Goal: Task Accomplishment & Management: Use online tool/utility

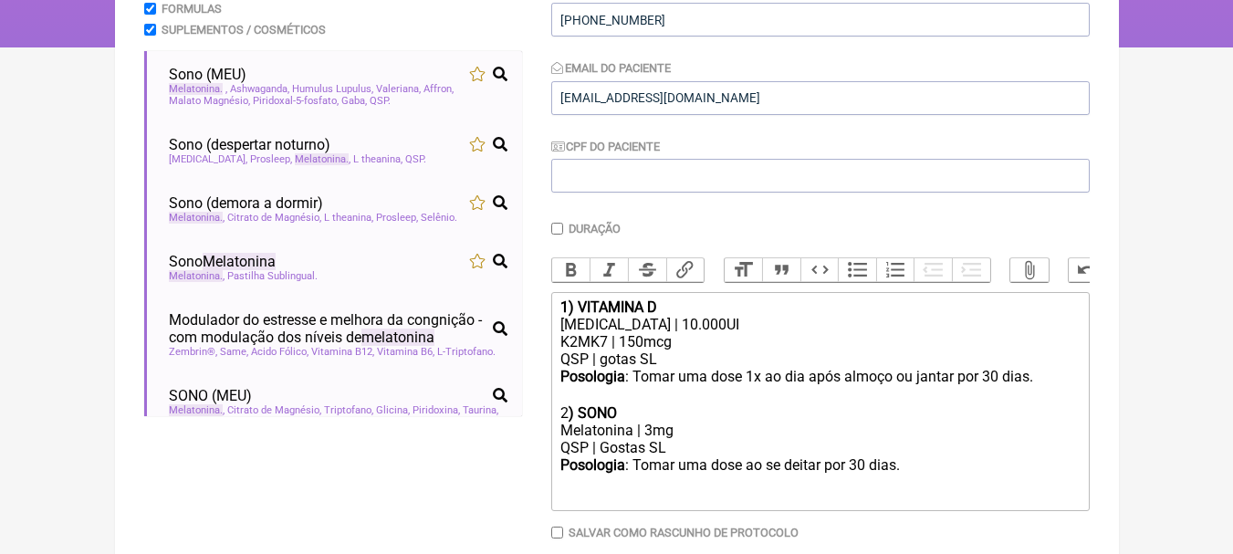
scroll to position [416, 0]
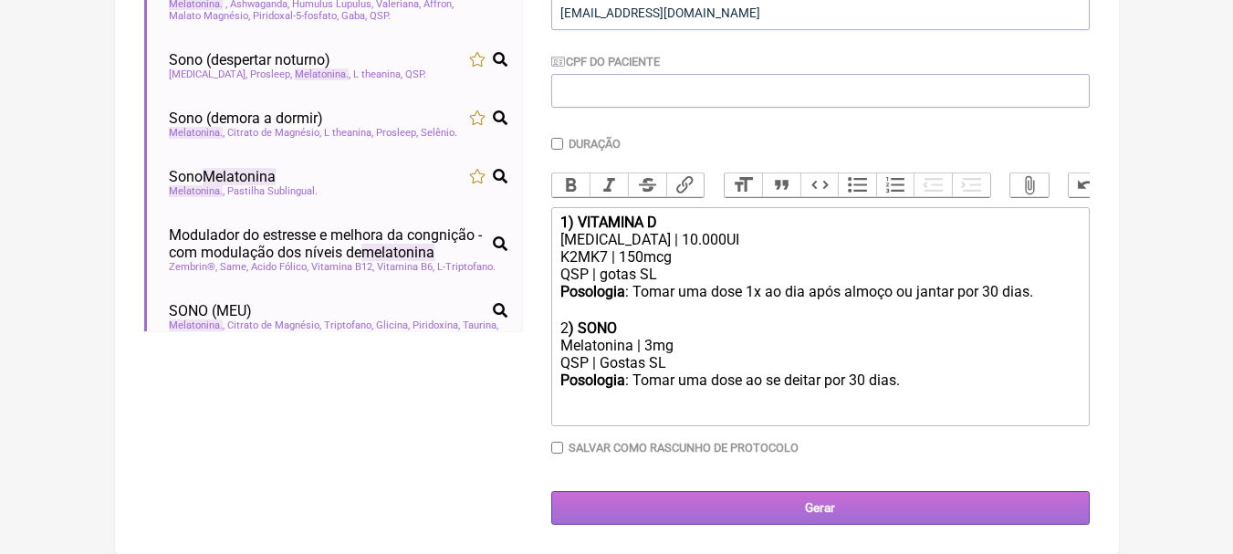
click at [814, 503] on input "Gerar" at bounding box center [820, 508] width 538 height 34
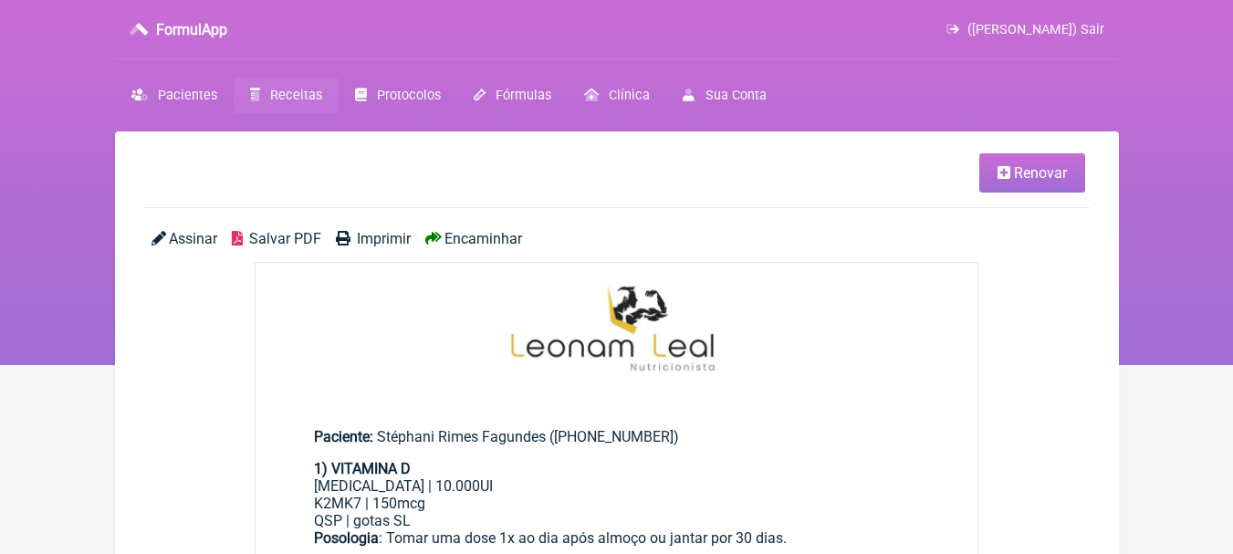
click at [276, 245] on span "Salvar PDF" at bounding box center [285, 238] width 72 height 17
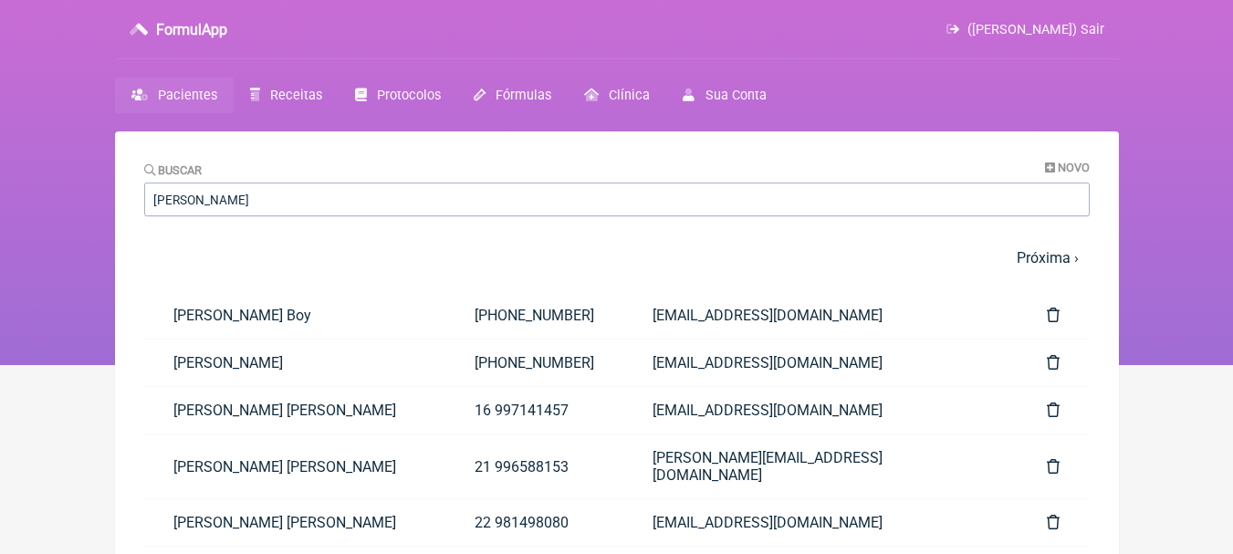
type input "marcelle"
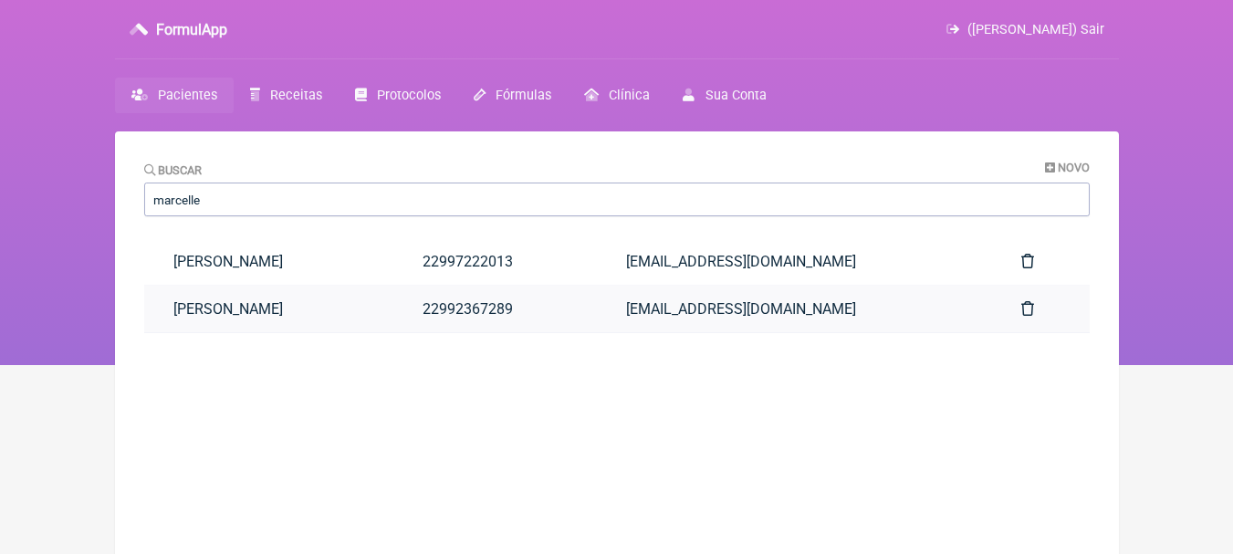
click at [394, 295] on link "[PERSON_NAME]" at bounding box center [269, 309] width 250 height 47
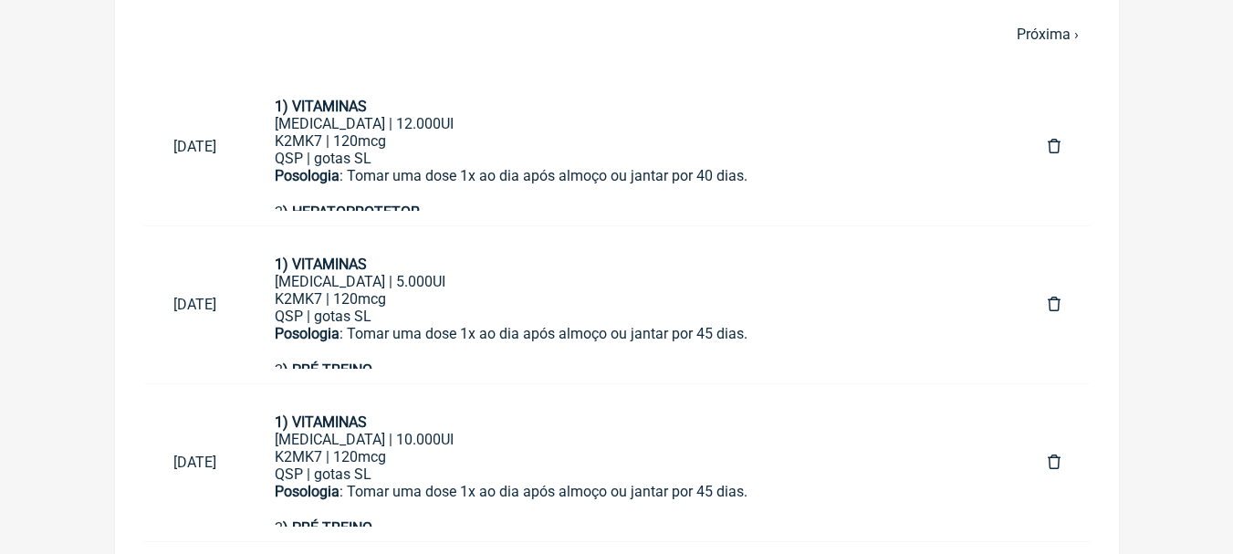
scroll to position [689, 0]
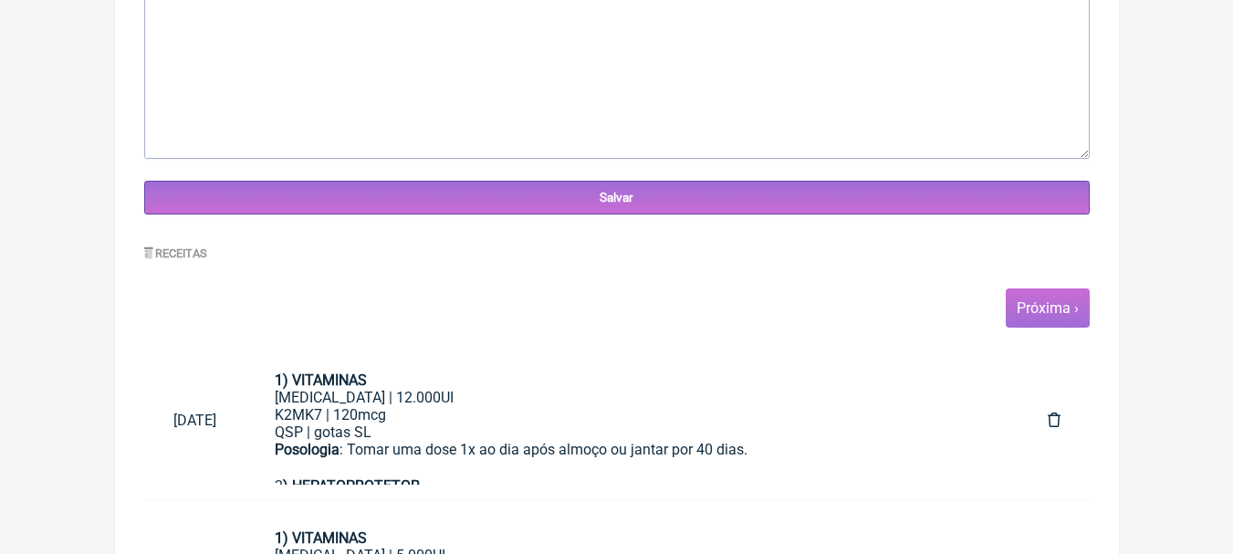
click at [1049, 297] on span "Próxima ›" at bounding box center [1048, 307] width 84 height 39
click at [1044, 311] on link "Próxima ›" at bounding box center [1048, 307] width 62 height 17
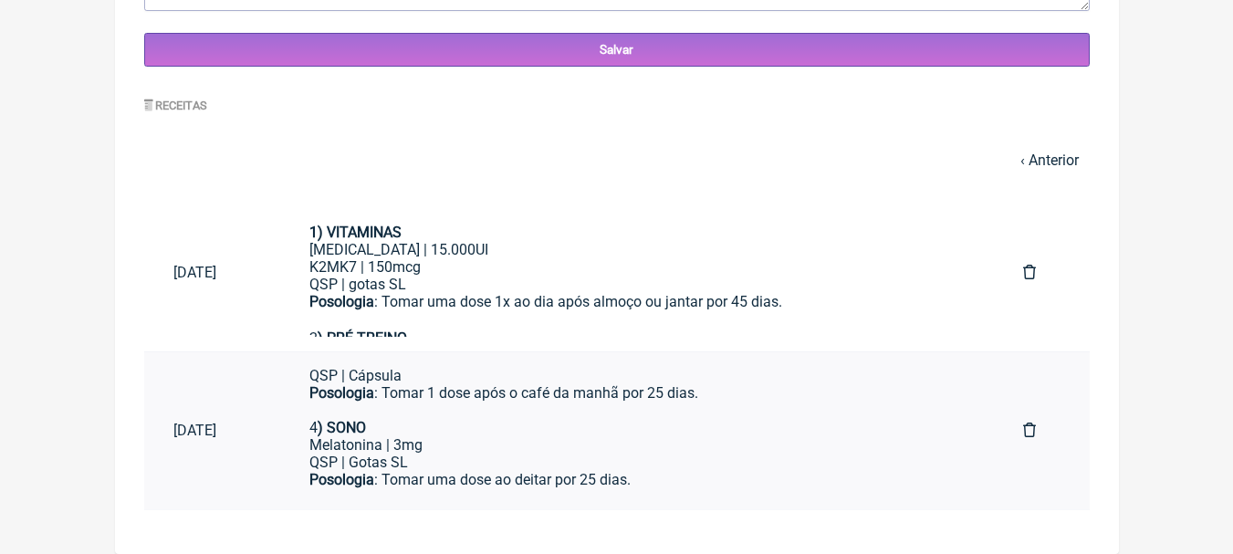
scroll to position [365, 0]
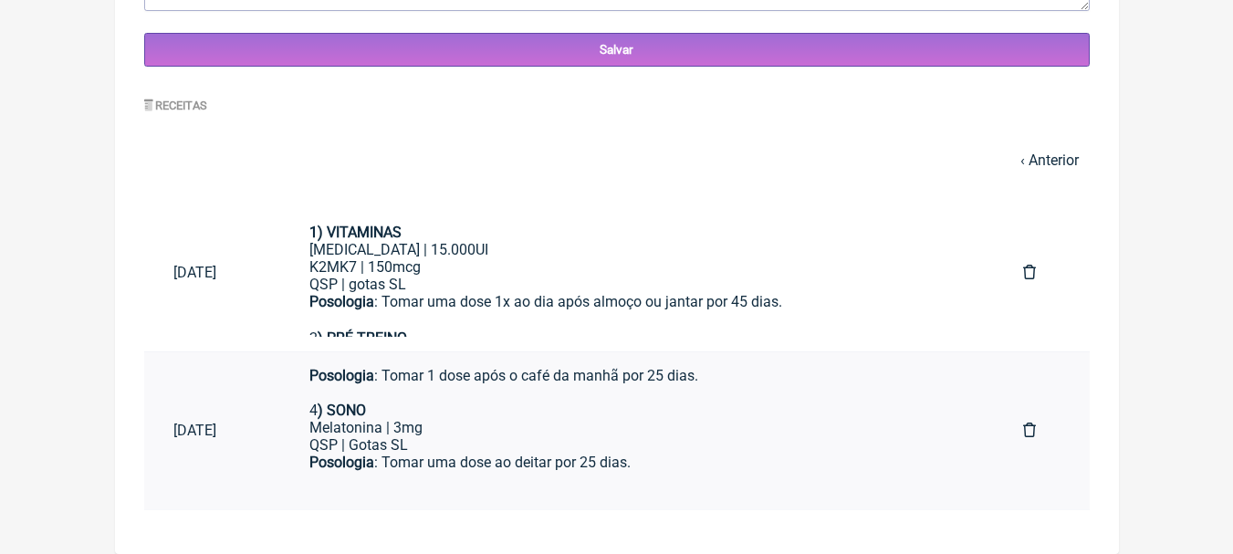
click at [672, 413] on div "4 ) SONO" at bounding box center [636, 410] width 655 height 17
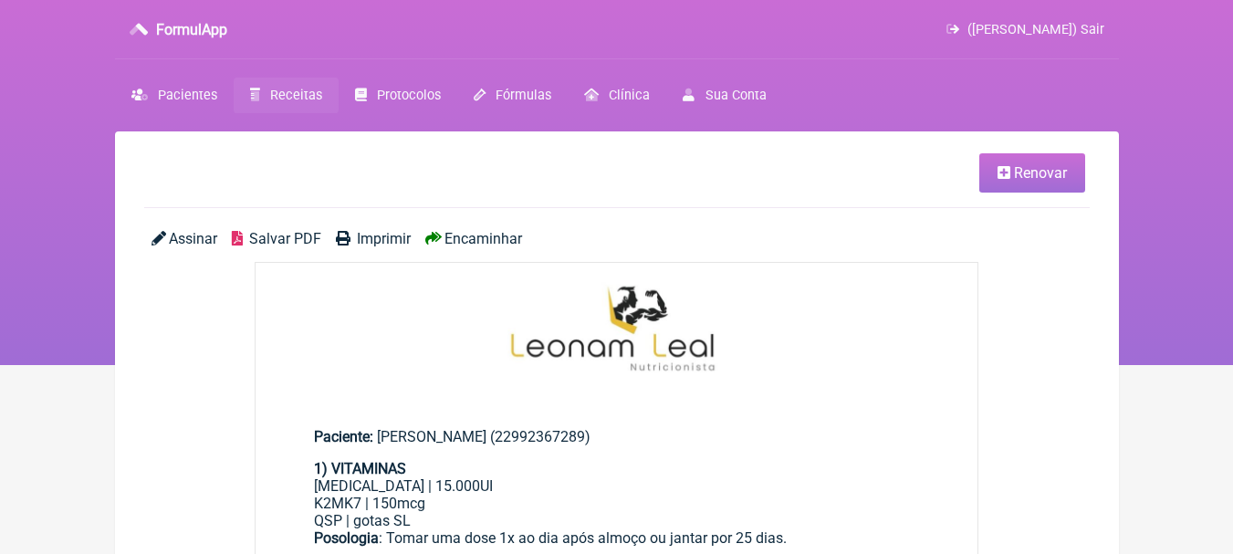
click at [1033, 172] on span "Renovar" at bounding box center [1040, 172] width 53 height 17
